Goal: Navigation & Orientation: Understand site structure

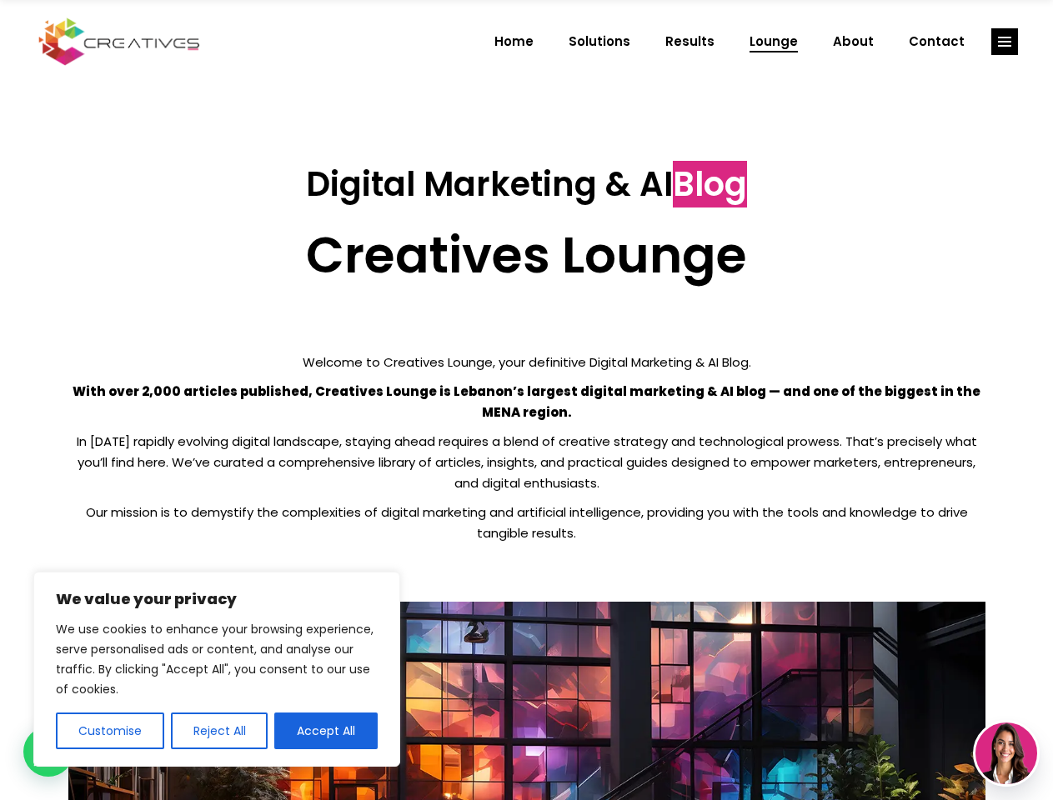
click at [526, 400] on p "With over 2,000 articles published, Creatives Lounge is Lebanon’s largest digit…" at bounding box center [526, 402] width 917 height 42
click at [109, 731] on button "Customise" at bounding box center [110, 731] width 108 height 37
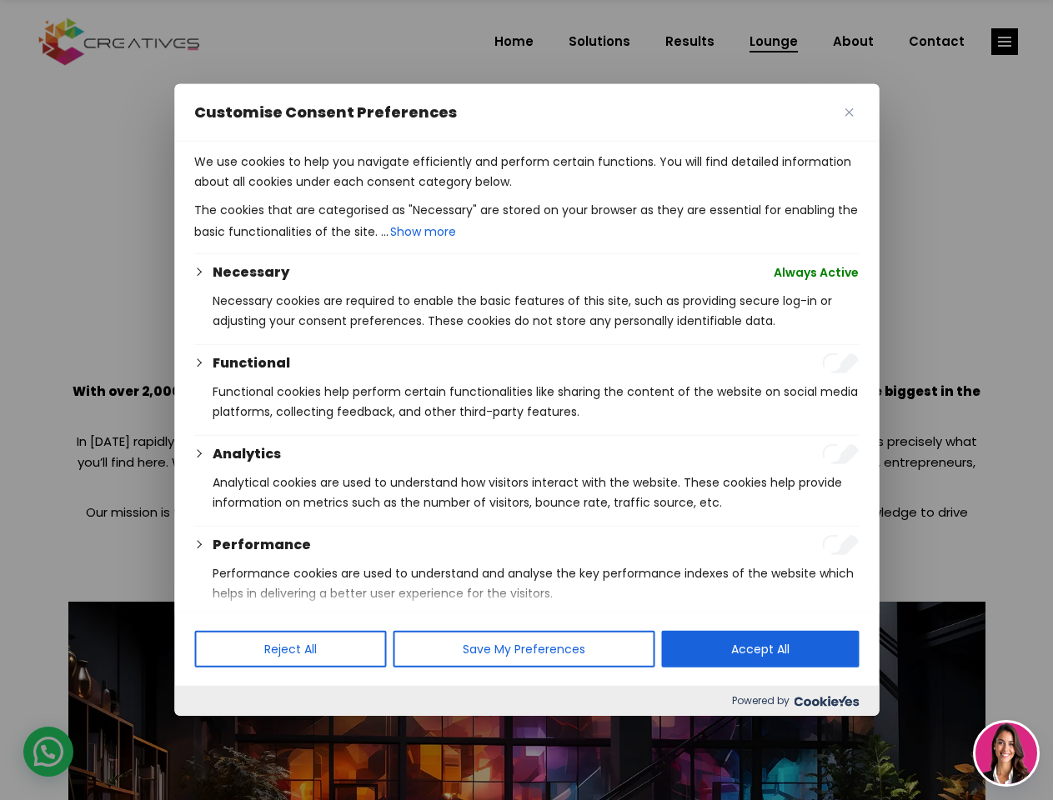
click at [326, 192] on p "We use cookies to help you navigate efficiently and perform certain functions. …" at bounding box center [526, 172] width 664 height 40
click at [1005, 42] on div at bounding box center [526, 400] width 1053 height 800
click at [1006, 754] on img at bounding box center [1006, 754] width 62 height 62
